Goal: Transaction & Acquisition: Purchase product/service

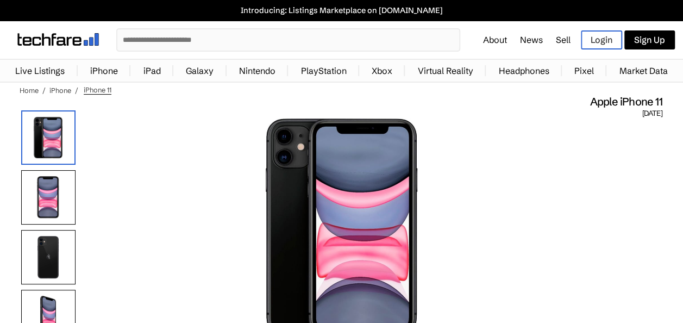
click at [91, 71] on link "iPhone" at bounding box center [104, 71] width 39 height 22
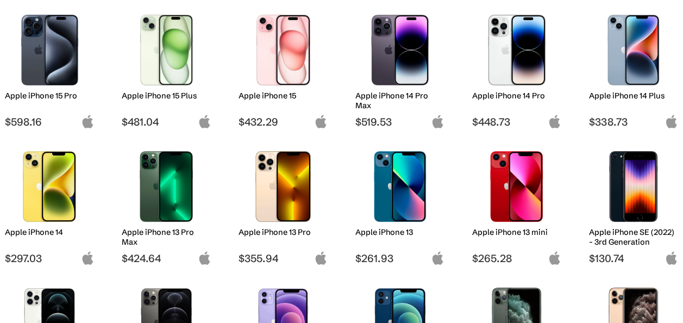
scroll to position [302, 0]
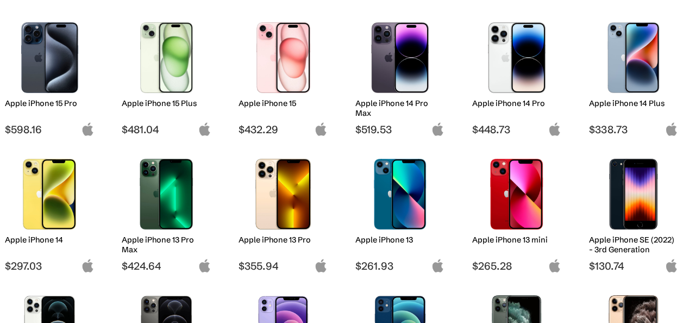
click at [630, 77] on img at bounding box center [633, 57] width 73 height 71
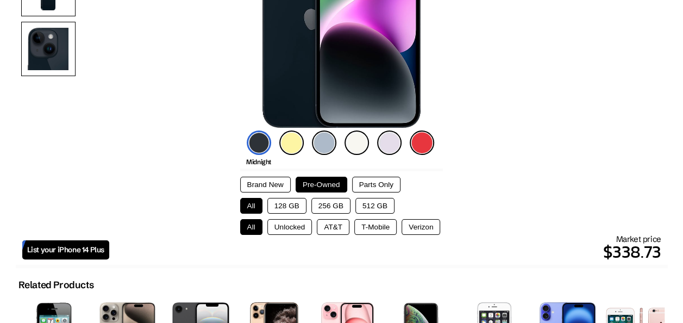
scroll to position [243, 0]
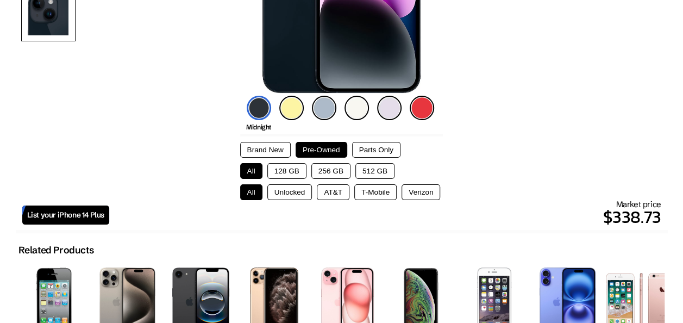
click at [327, 194] on button "AT&T" at bounding box center [333, 192] width 33 height 16
click at [279, 169] on button "128 GB" at bounding box center [286, 171] width 39 height 16
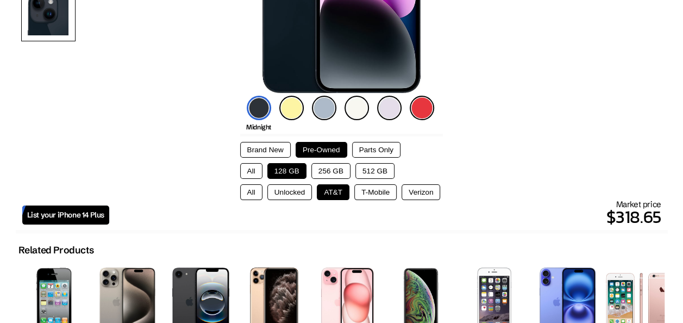
click at [341, 172] on button "256 GB" at bounding box center [331, 171] width 39 height 16
